Goal: Share content: Share content

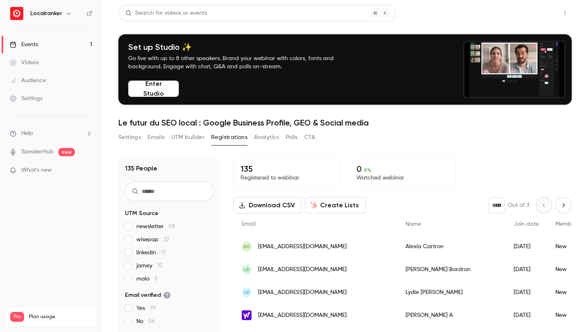
click at [529, 11] on button "Share" at bounding box center [536, 13] width 32 height 16
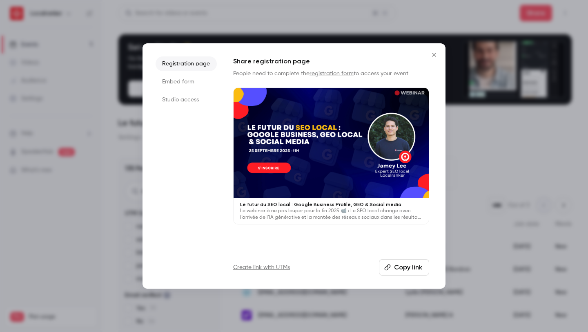
click at [510, 98] on div at bounding box center [294, 166] width 588 height 332
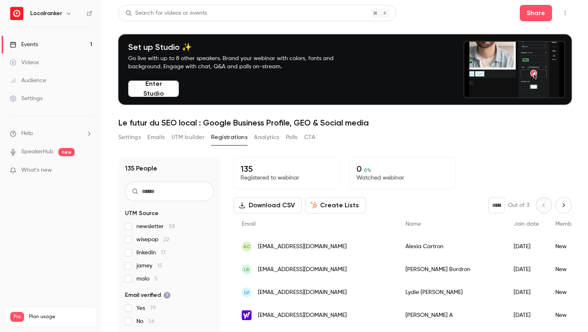
click at [177, 92] on button "Enter Studio" at bounding box center [153, 88] width 51 height 16
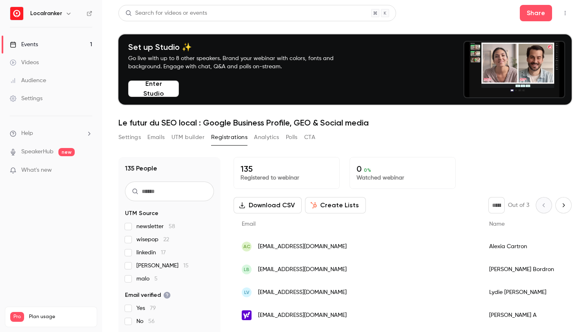
scroll to position [80, 0]
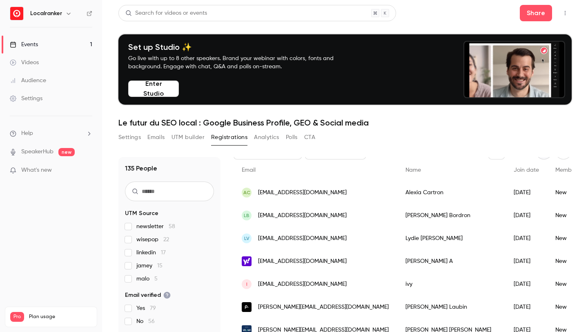
scroll to position [40, 0]
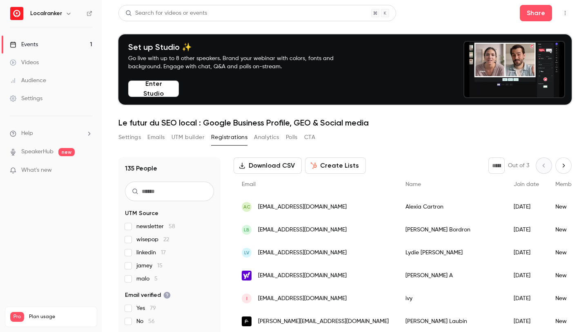
click at [138, 262] on span "jamey 15" at bounding box center [149, 265] width 26 height 8
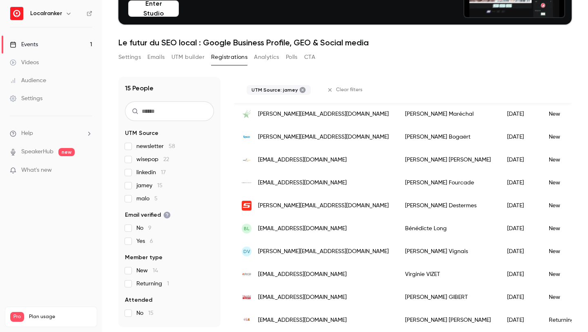
scroll to position [0, 0]
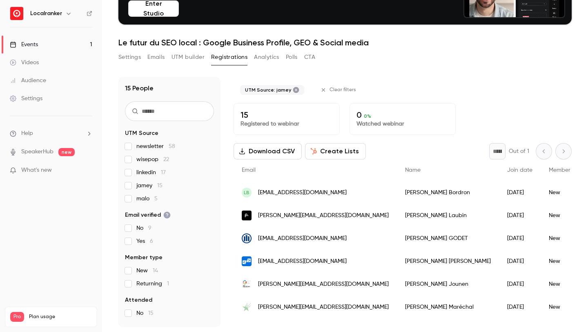
click at [198, 113] on input "text" at bounding box center [169, 111] width 89 height 20
type input "****"
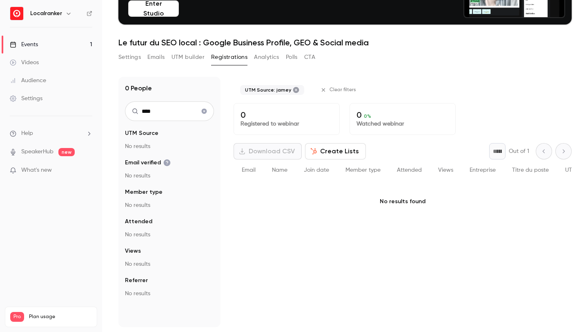
click at [208, 112] on button "Clear search" at bounding box center [204, 111] width 13 height 13
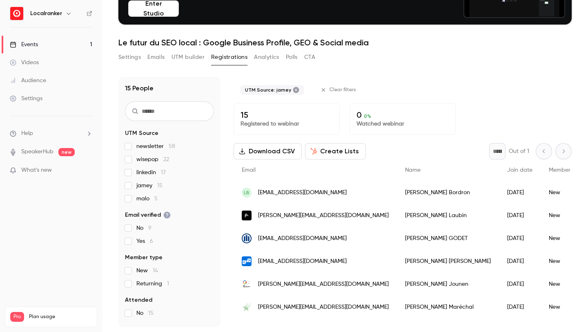
click at [293, 89] on icon at bounding box center [296, 90] width 7 height 7
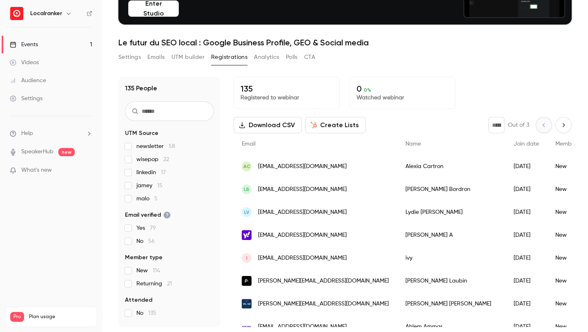
click at [86, 46] on link "Events 1" at bounding box center [51, 45] width 102 height 18
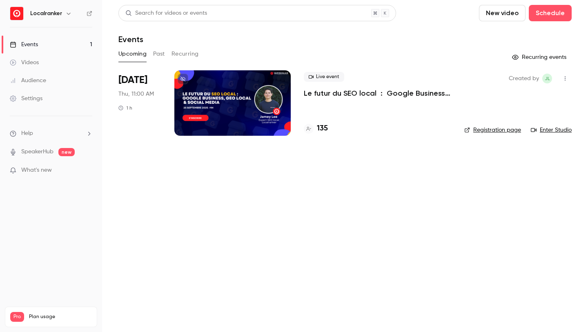
click at [245, 109] on div at bounding box center [232, 102] width 116 height 65
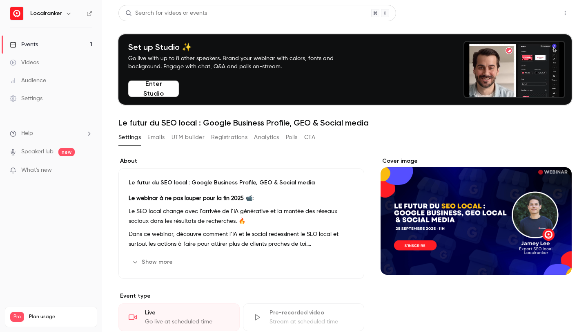
click at [528, 9] on button "Share" at bounding box center [536, 13] width 32 height 16
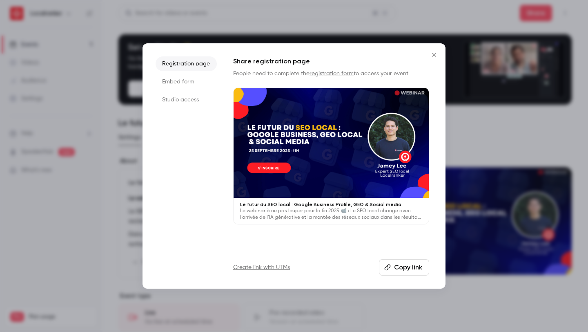
click at [267, 268] on link "Create link with UTMs" at bounding box center [261, 267] width 57 height 8
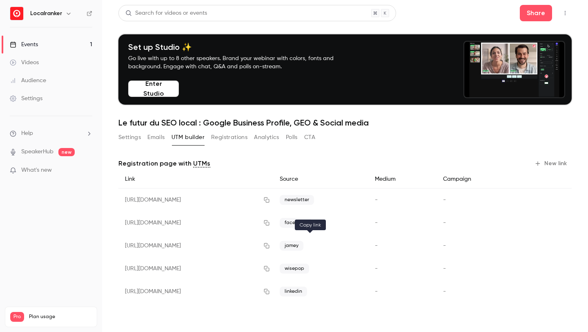
click at [270, 245] on icon "button" at bounding box center [266, 246] width 7 height 6
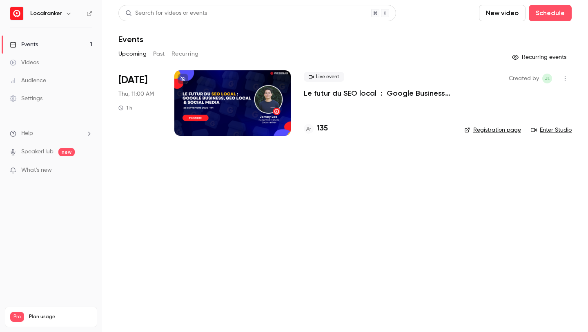
click at [317, 91] on p "Le futur du SEO local : Google Business Profile, GEO & Social media" at bounding box center [377, 93] width 147 height 10
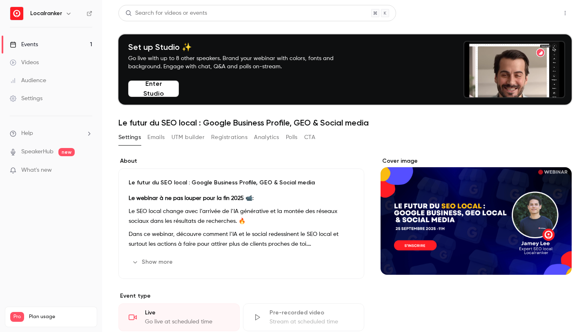
click at [543, 12] on button "Share" at bounding box center [536, 13] width 32 height 16
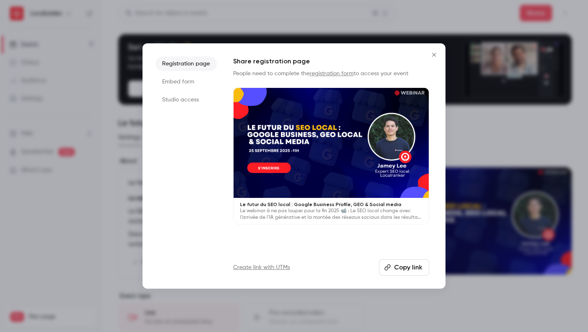
click at [392, 268] on button "Copy link" at bounding box center [404, 267] width 50 height 16
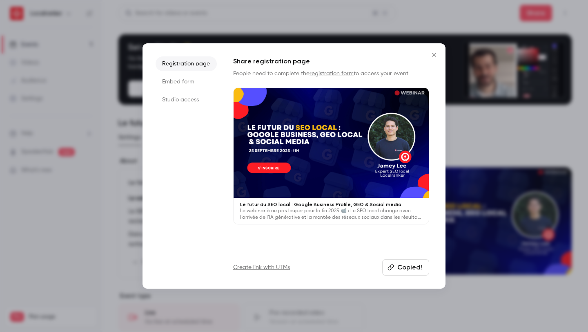
click at [272, 274] on div "Create link with UTMs Copied!" at bounding box center [331, 267] width 196 height 16
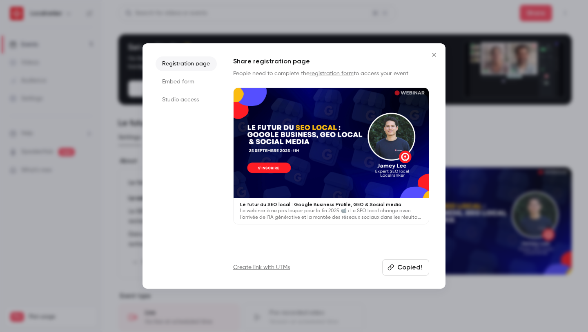
click at [274, 269] on link "Create link with UTMs" at bounding box center [261, 267] width 57 height 8
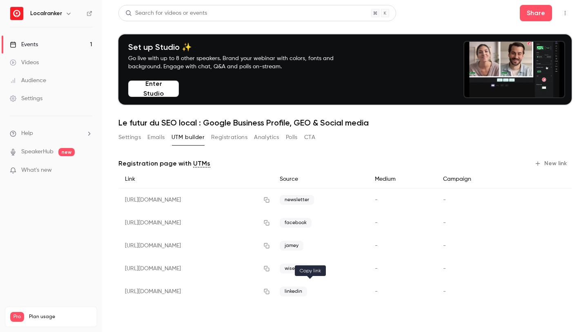
click at [270, 290] on icon "button" at bounding box center [266, 291] width 7 height 6
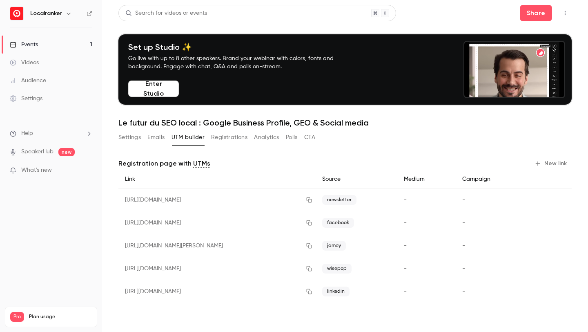
click at [77, 46] on link "Events 1" at bounding box center [51, 45] width 102 height 18
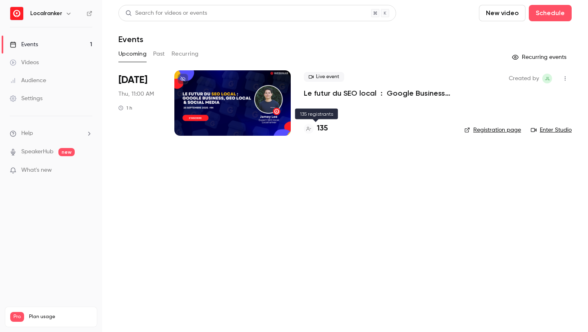
click at [325, 129] on h4 "135" at bounding box center [322, 128] width 11 height 11
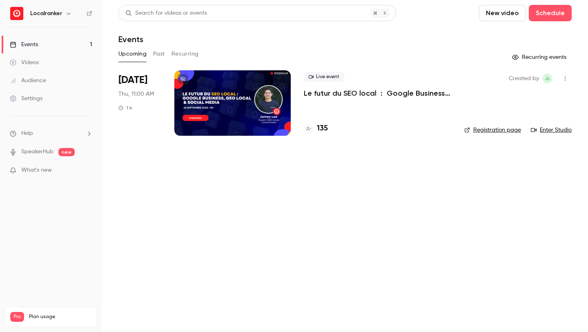
click at [543, 128] on link "Enter Studio" at bounding box center [551, 130] width 41 height 8
